Goal: Task Accomplishment & Management: Manage account settings

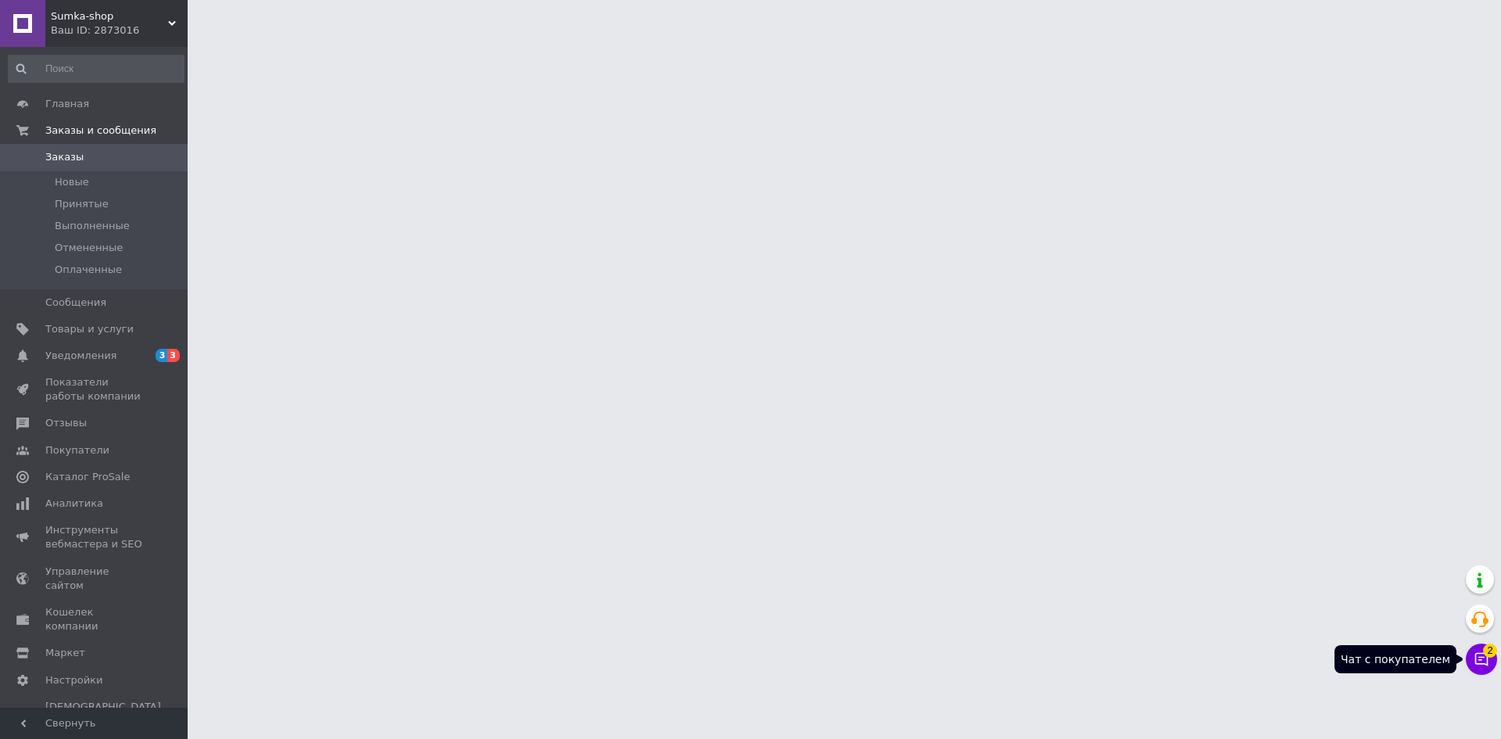
click at [1482, 660] on icon at bounding box center [1482, 659] width 13 height 13
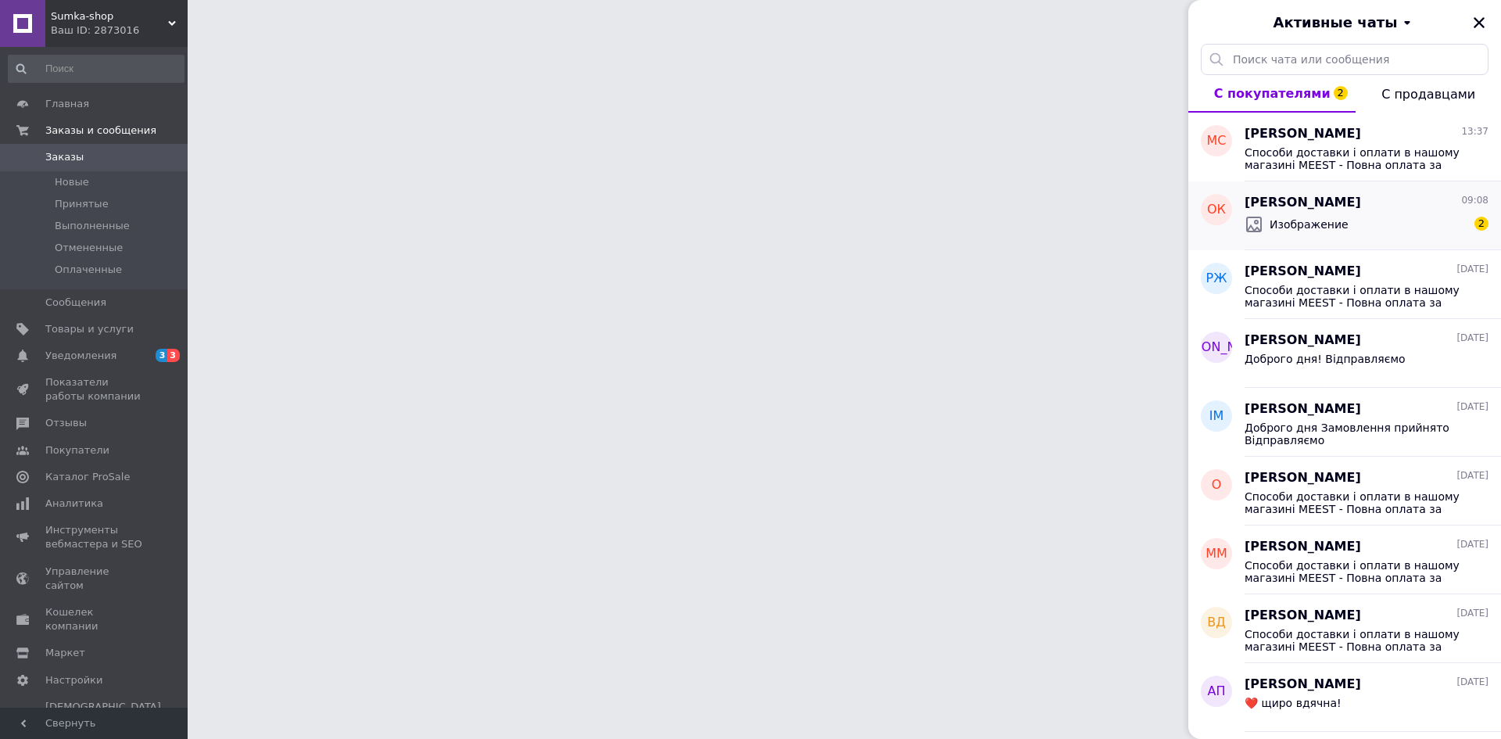
click at [1371, 223] on div "Изображение 2" at bounding box center [1367, 224] width 244 height 25
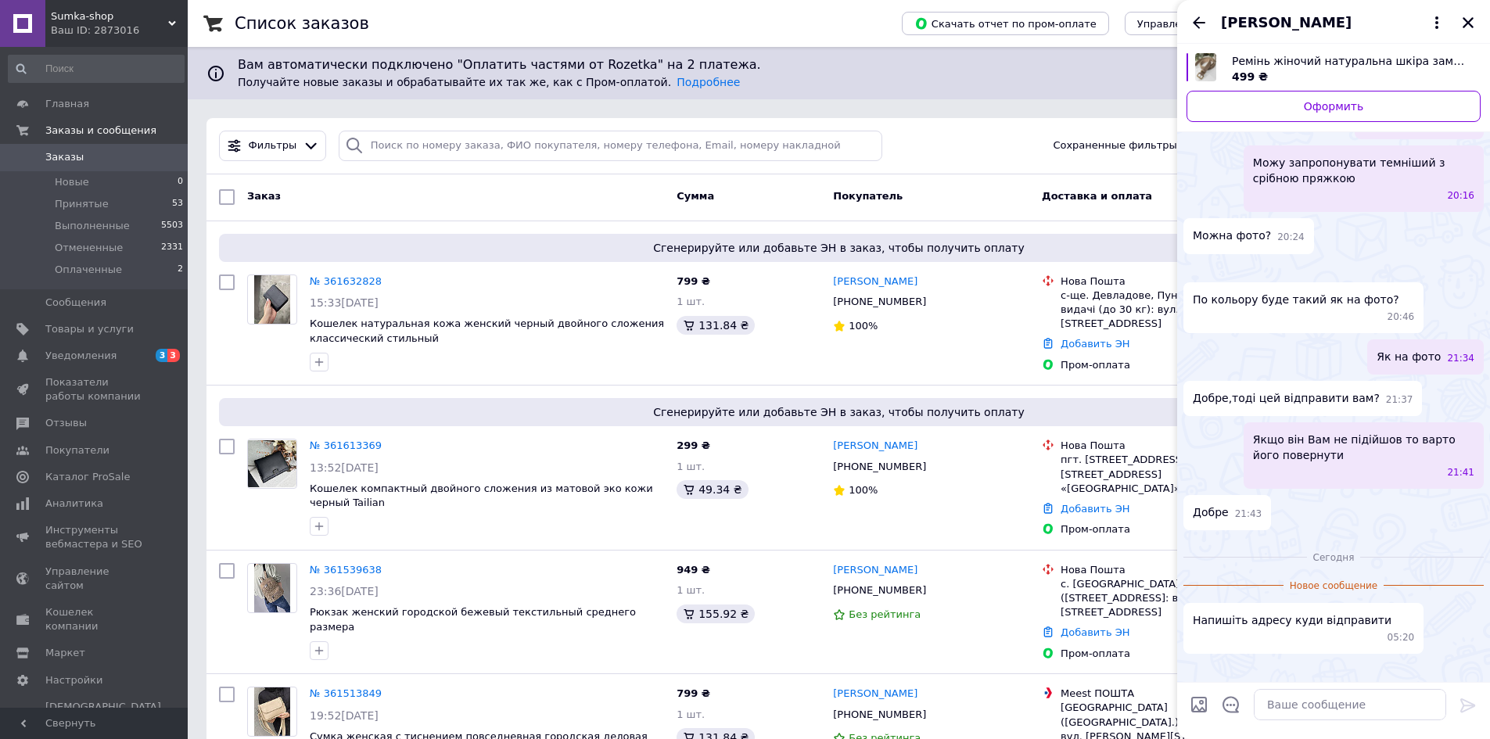
scroll to position [1659, 0]
click at [1194, 16] on icon "Назад" at bounding box center [1198, 22] width 19 height 19
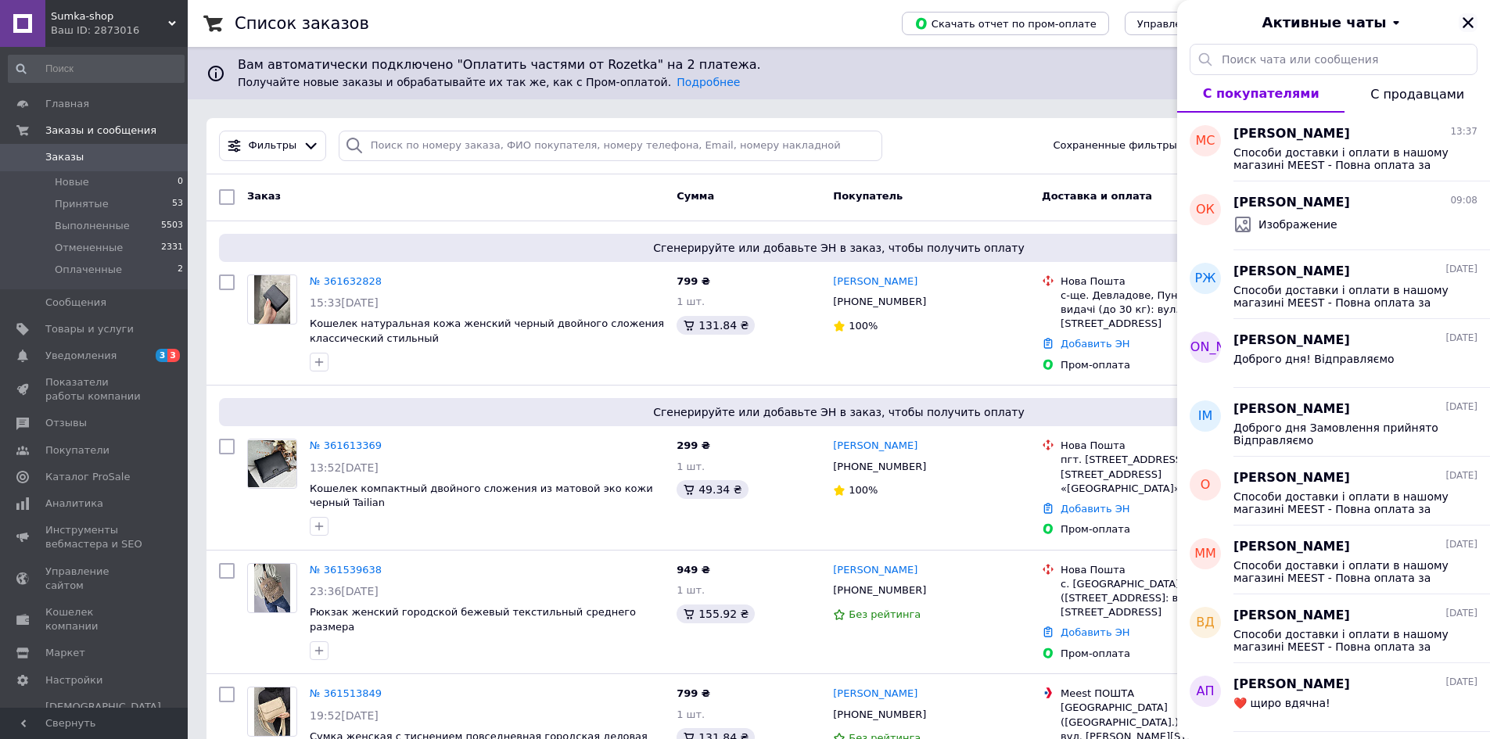
click at [1464, 22] on icon "Закрыть" at bounding box center [1468, 23] width 14 height 14
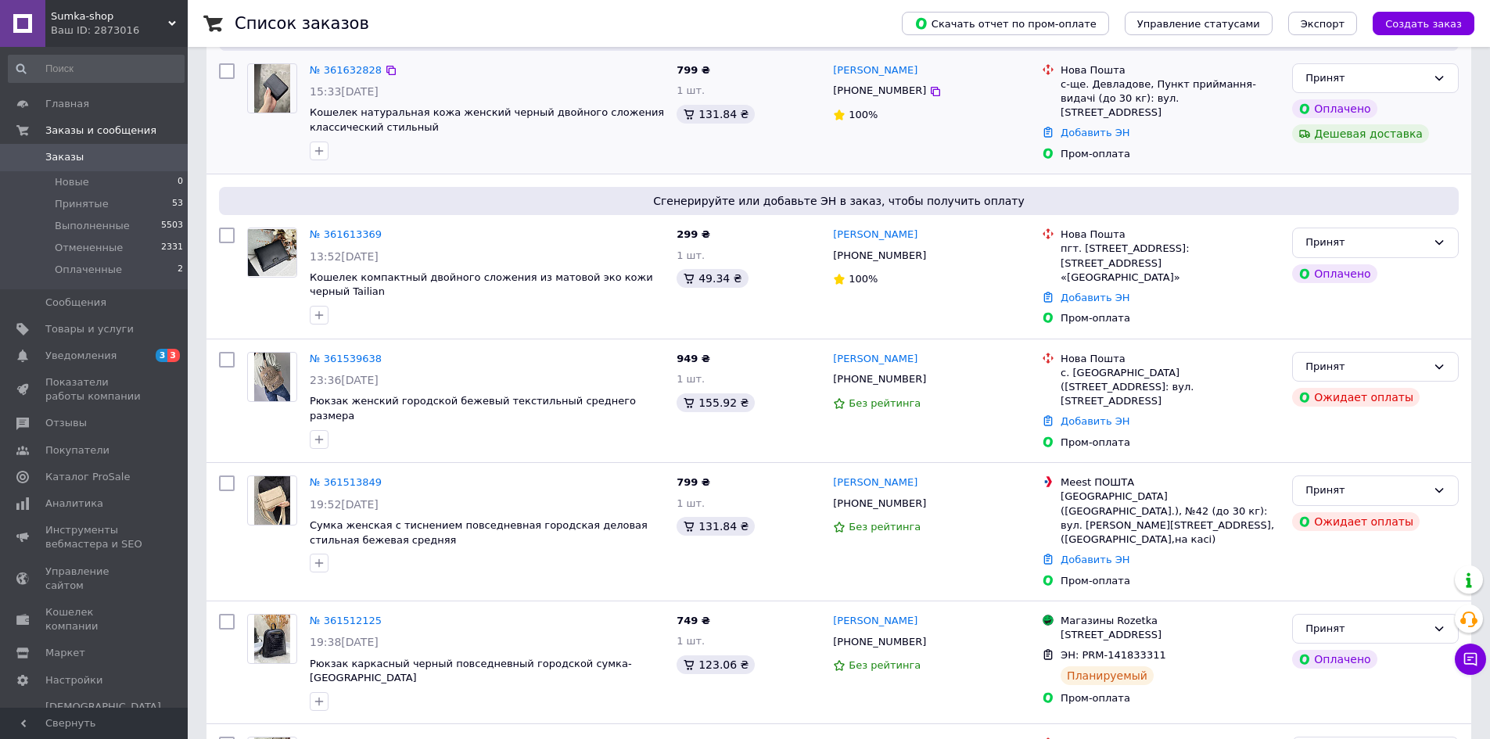
scroll to position [235, 0]
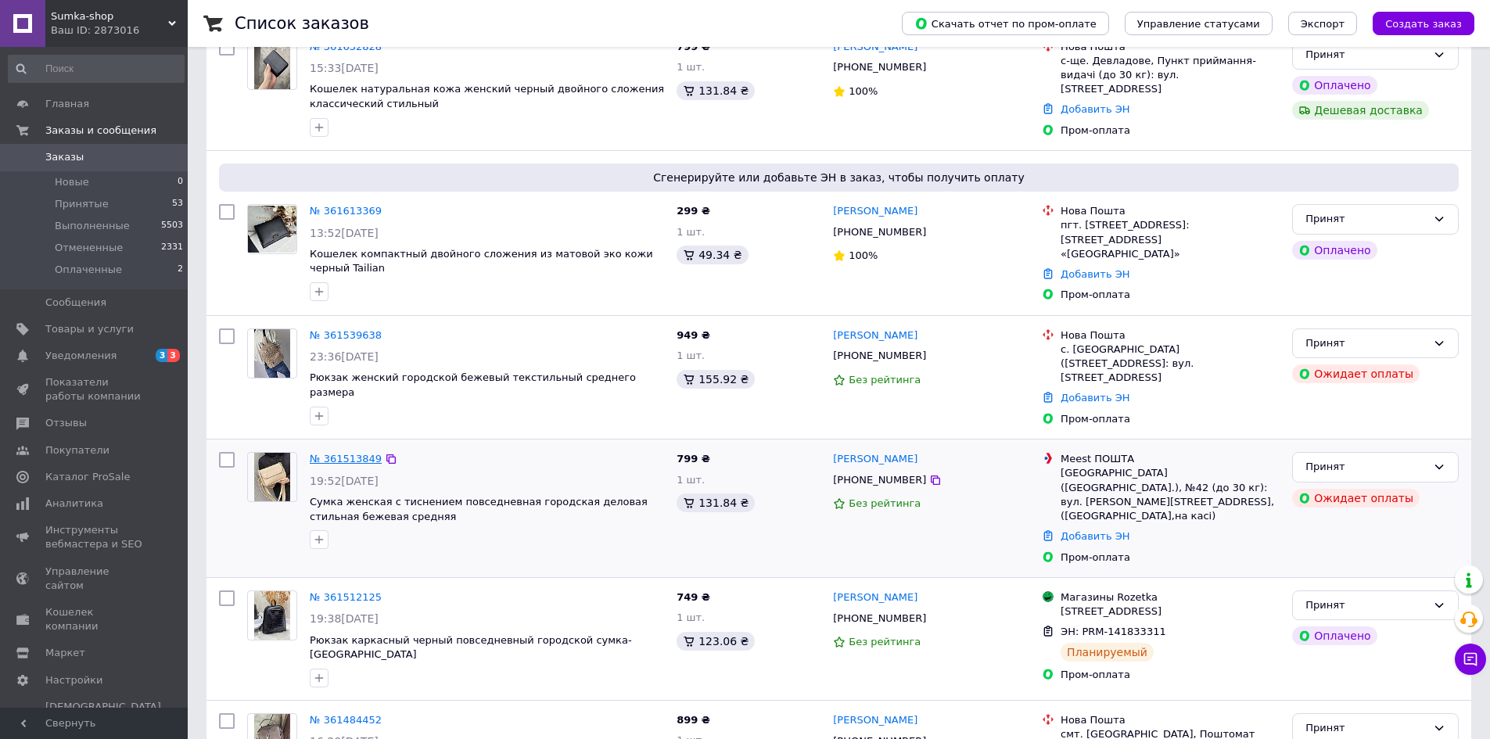
click at [337, 453] on link "№ 361513849" at bounding box center [346, 459] width 72 height 12
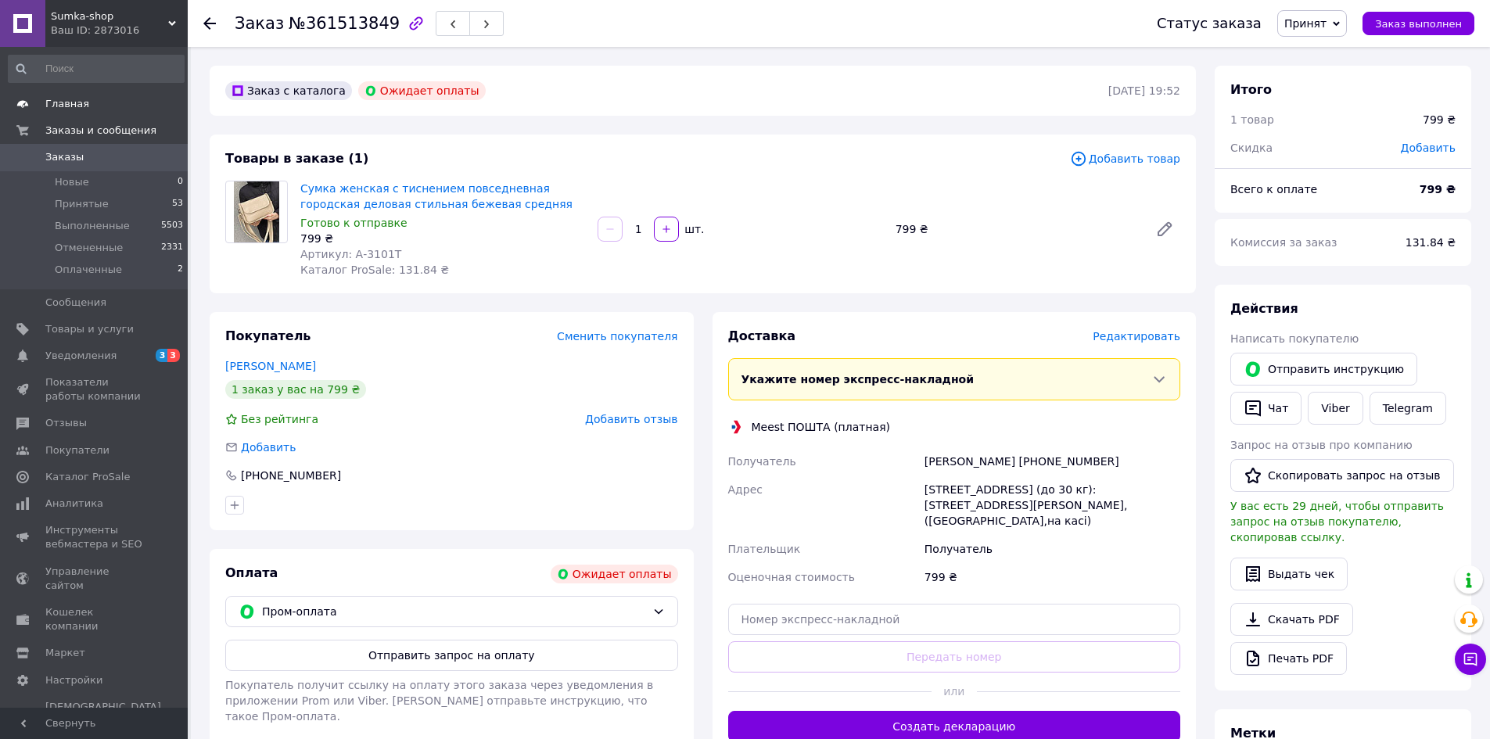
click at [52, 109] on span "Главная" at bounding box center [67, 104] width 44 height 14
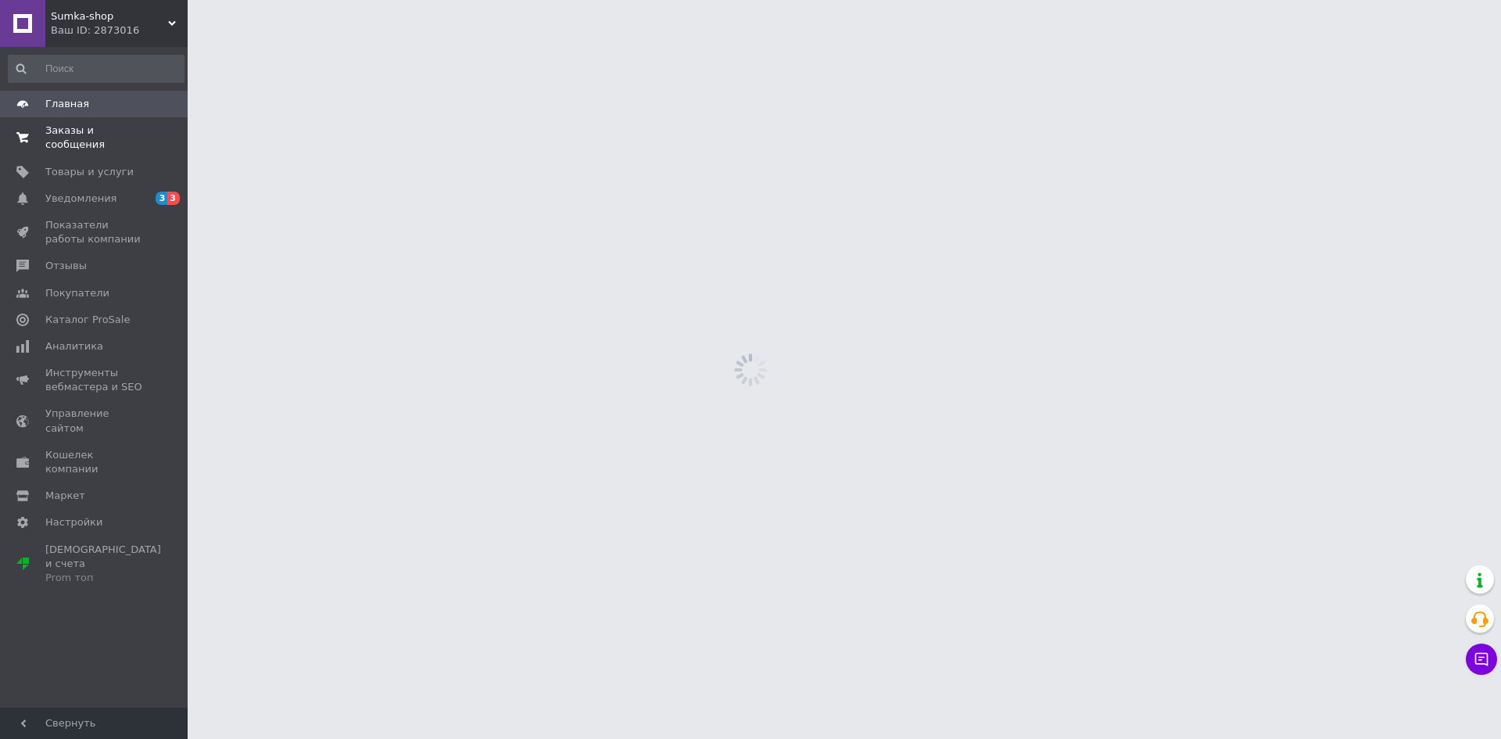
click at [55, 133] on span "Заказы и сообщения" at bounding box center [94, 138] width 99 height 28
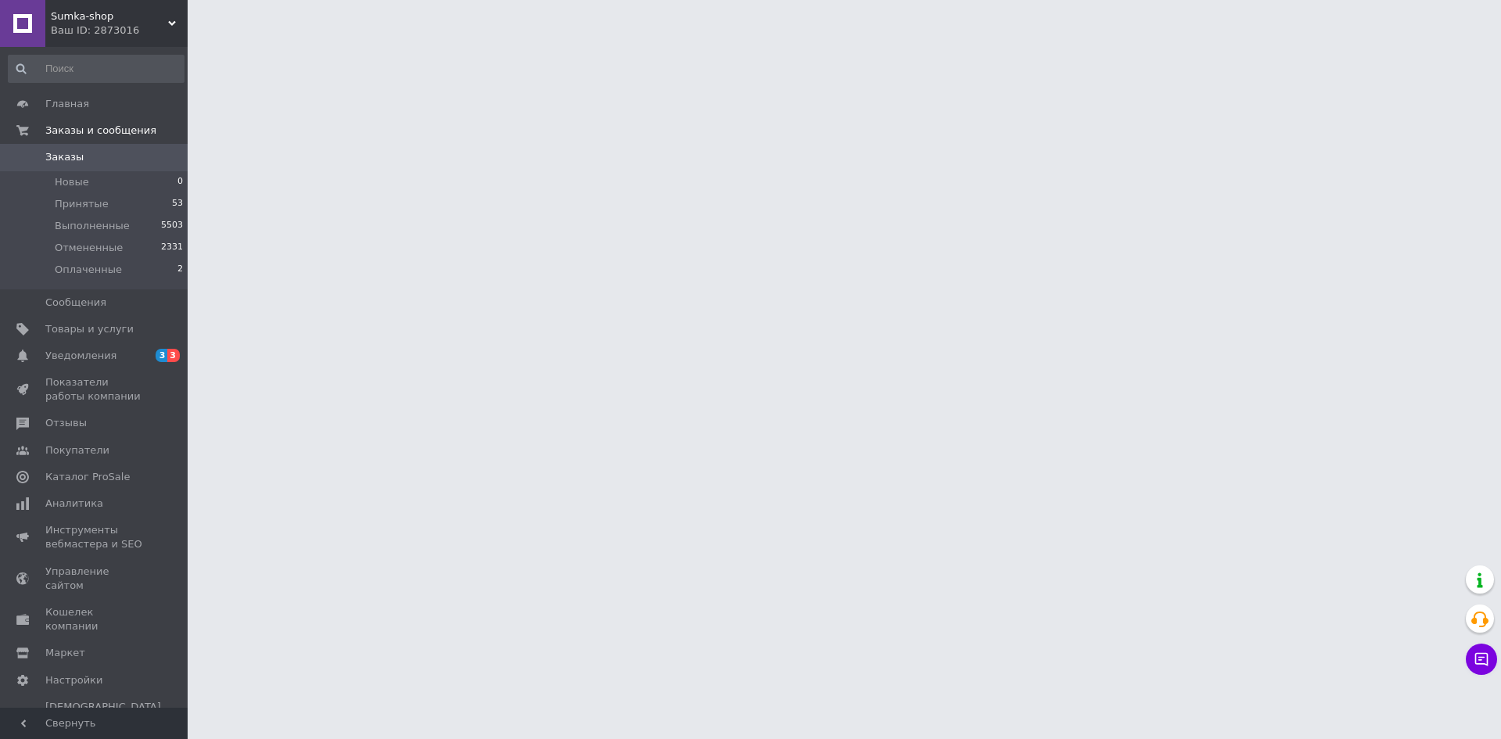
click at [81, 156] on span "Заказы" at bounding box center [94, 157] width 99 height 14
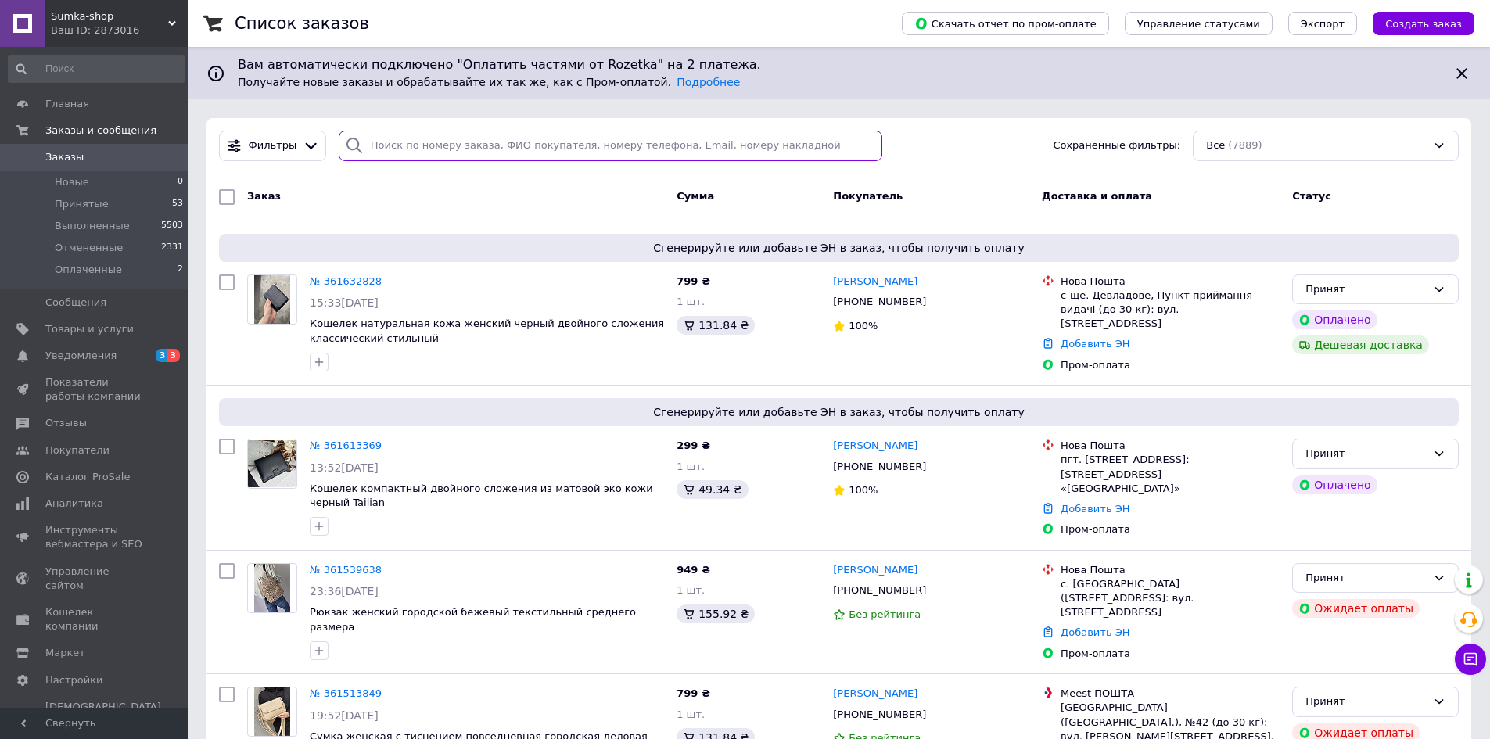
click at [385, 135] on input "search" at bounding box center [611, 146] width 544 height 30
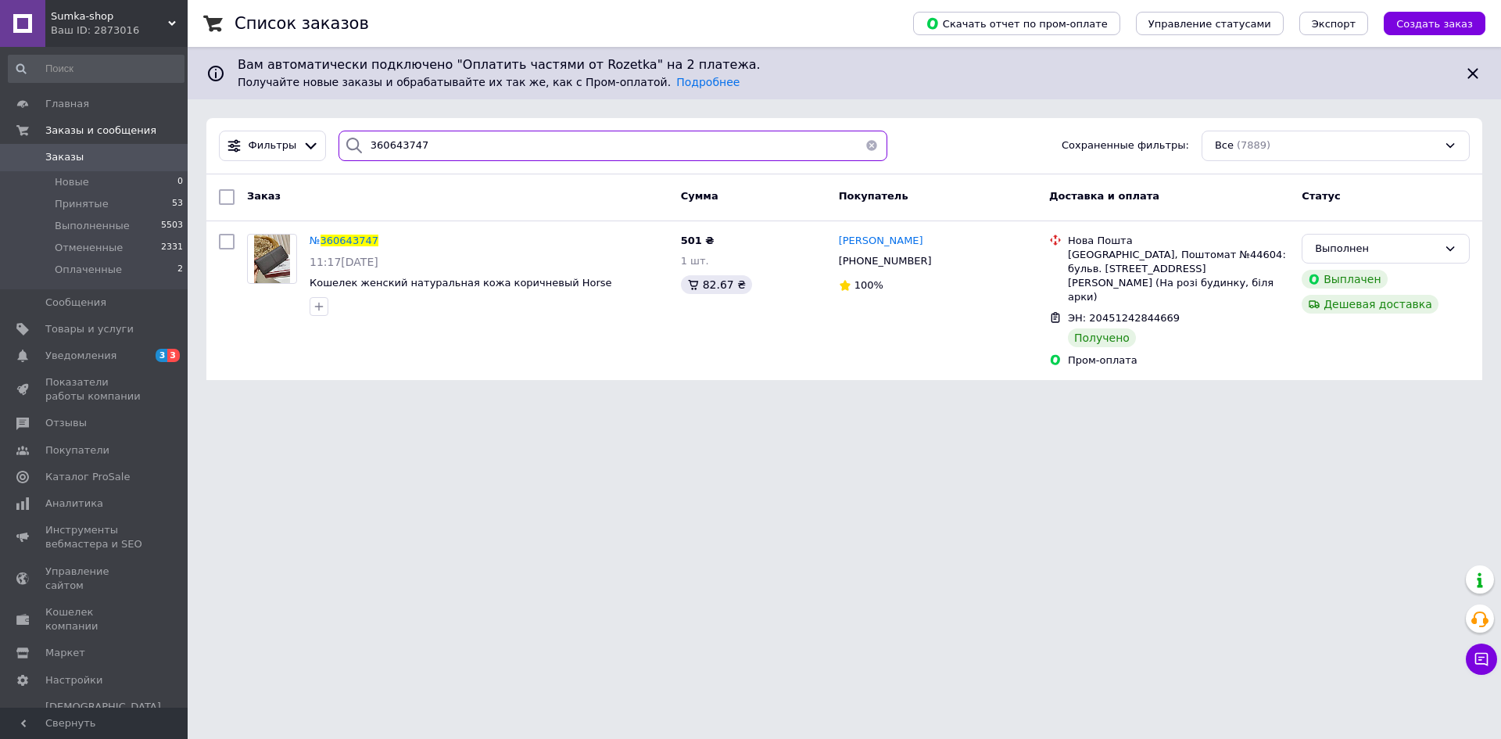
click at [427, 141] on input "360643747" at bounding box center [613, 146] width 549 height 30
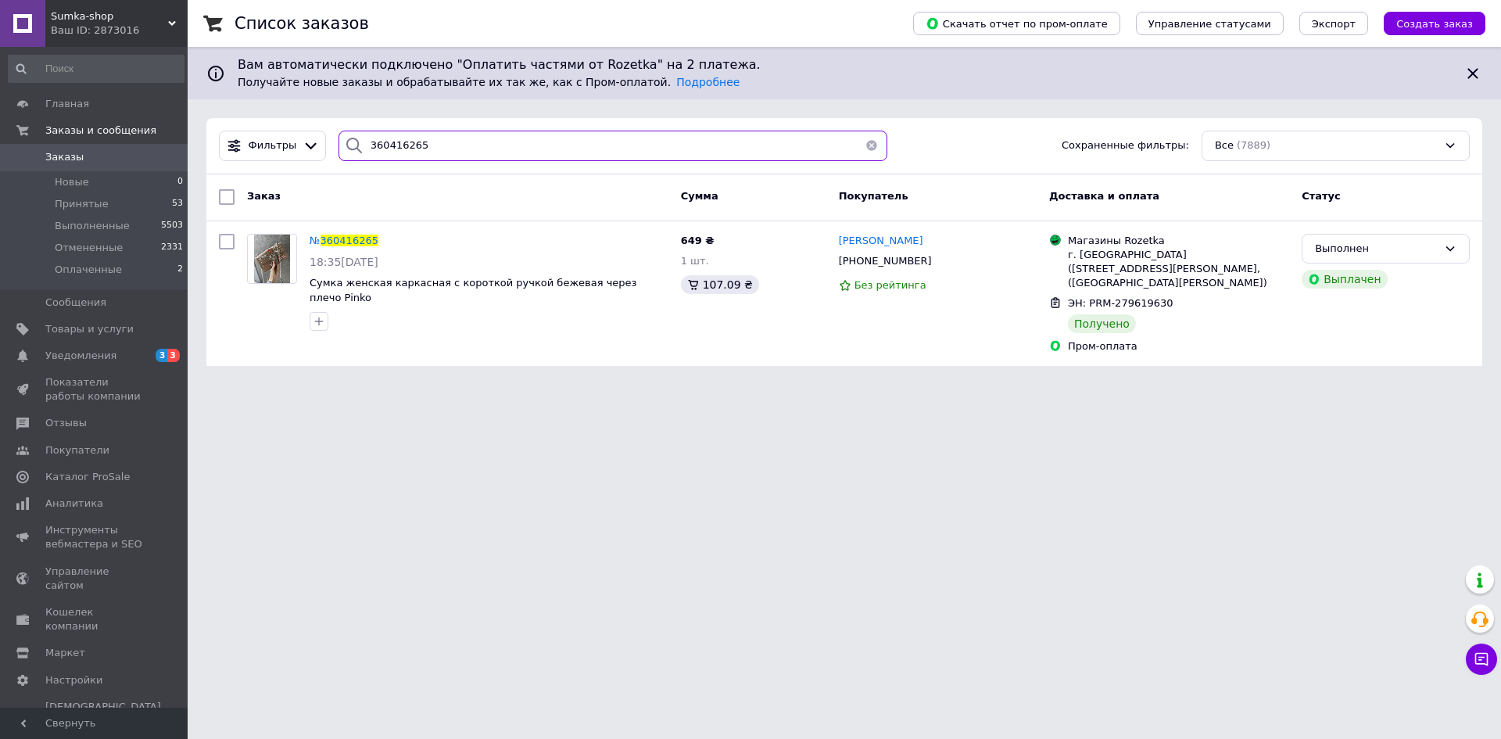
click at [413, 146] on input "360416265" at bounding box center [613, 146] width 549 height 30
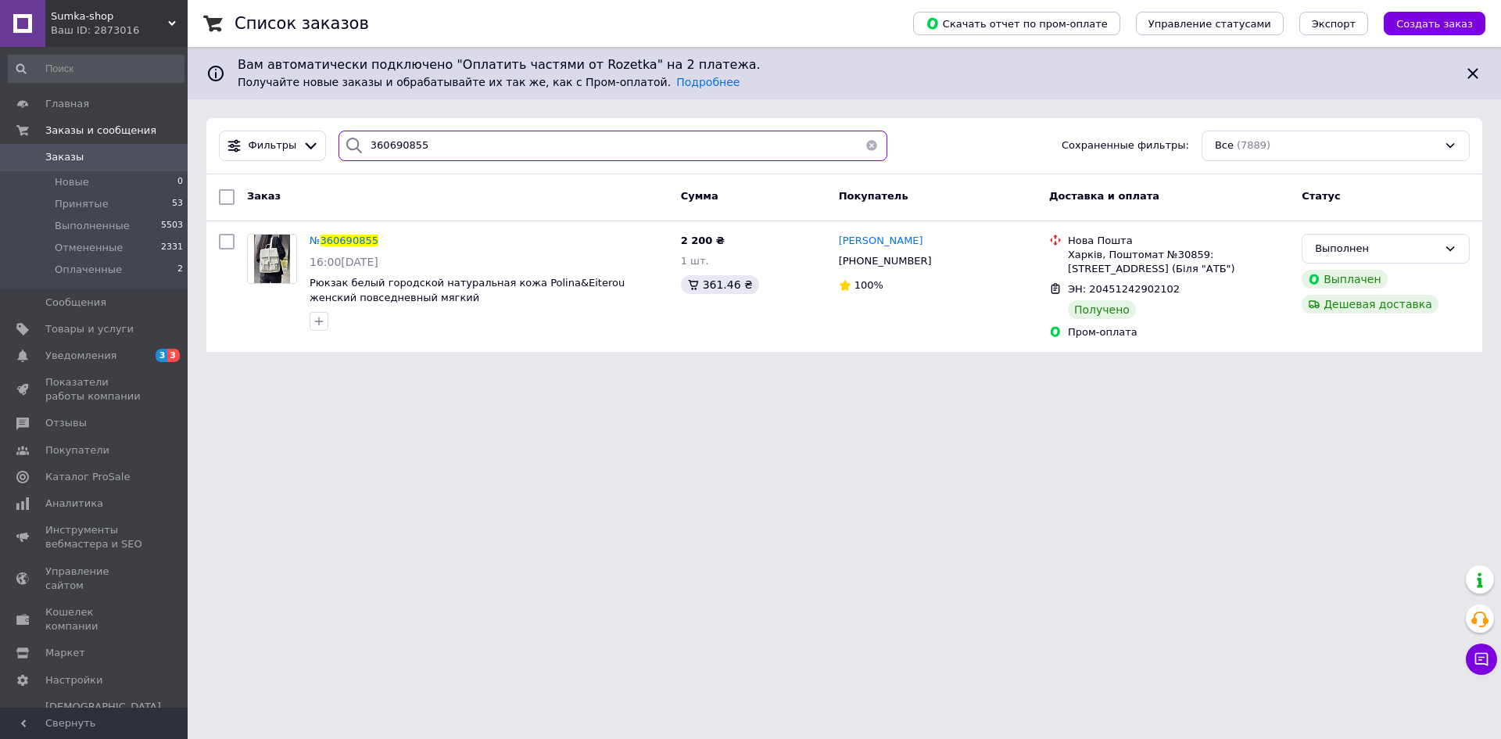
click at [446, 142] on input "360690855" at bounding box center [613, 146] width 549 height 30
type input "360319713"
